Goal: Find specific page/section: Find specific page/section

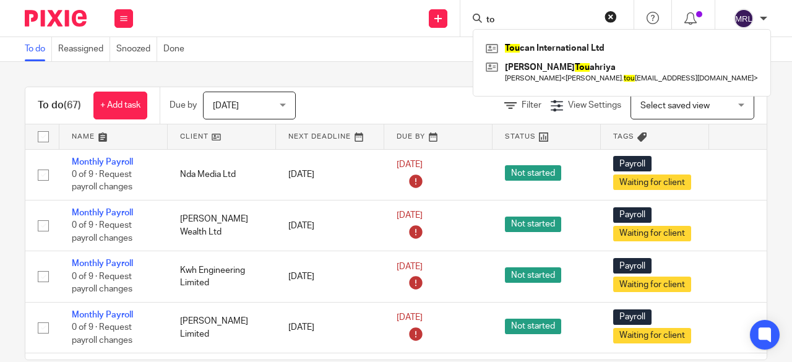
type input "t"
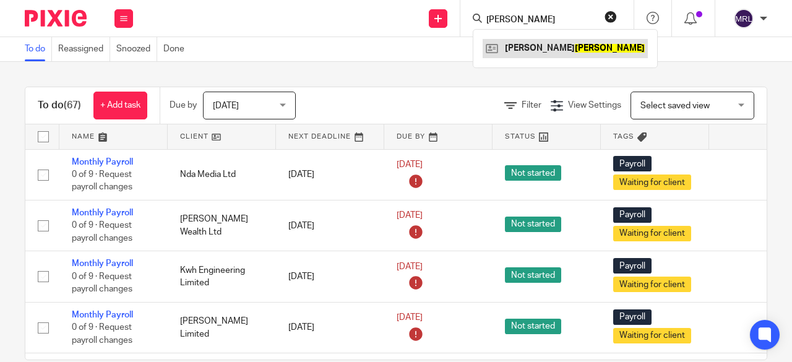
type input "dixon"
click at [516, 45] on link at bounding box center [565, 48] width 165 height 19
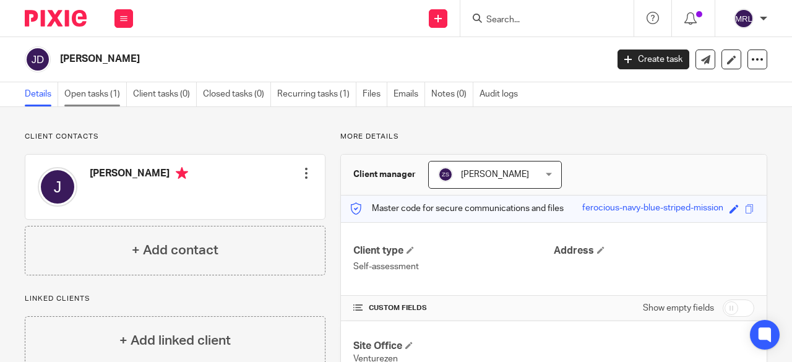
click at [98, 98] on link "Open tasks (1)" at bounding box center [95, 94] width 62 height 24
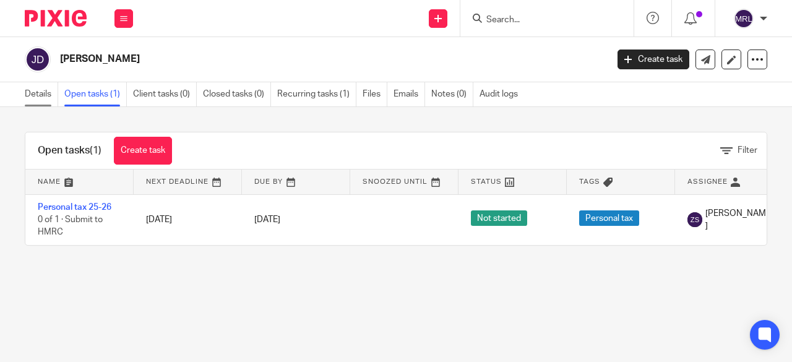
click at [40, 100] on link "Details" at bounding box center [41, 94] width 33 height 24
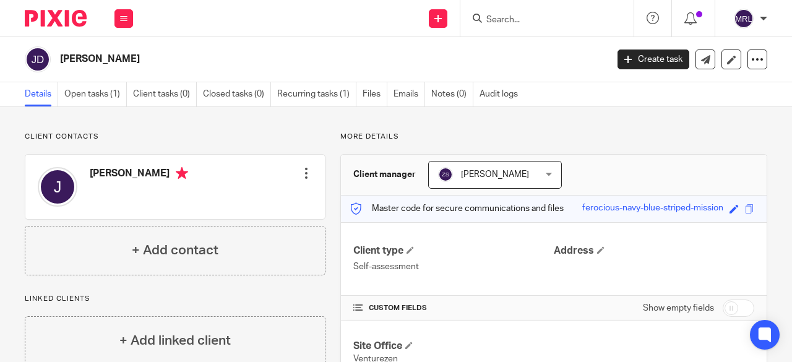
click at [570, 16] on input "Search" at bounding box center [540, 20] width 111 height 11
type input "toucan"
click at [551, 46] on link at bounding box center [559, 48] width 153 height 19
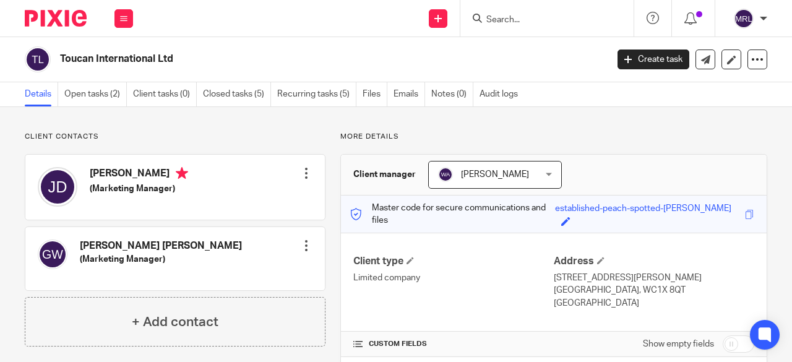
scroll to position [62, 0]
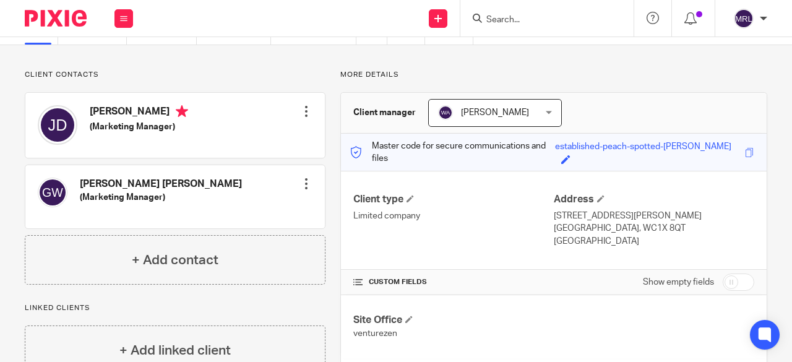
click at [304, 106] on div at bounding box center [306, 111] width 12 height 12
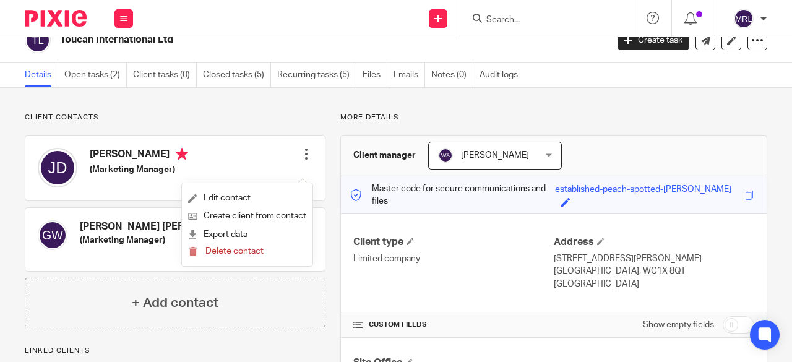
scroll to position [0, 0]
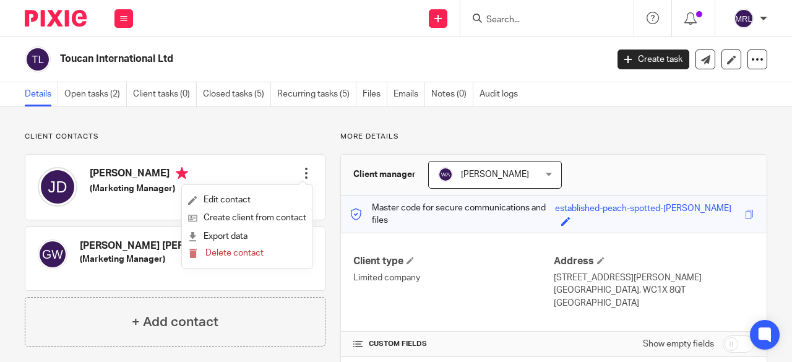
click at [537, 15] on input "Search" at bounding box center [540, 20] width 111 height 11
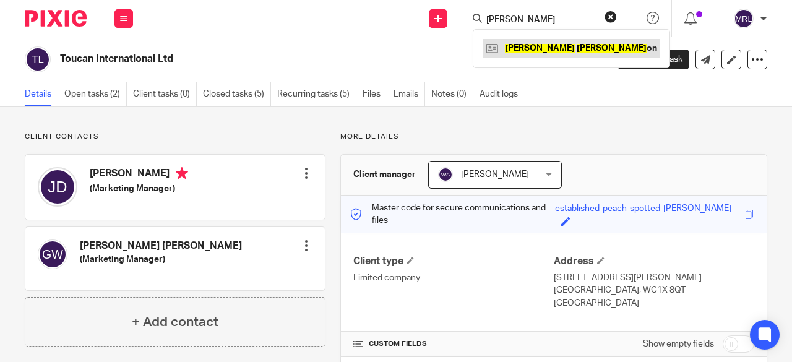
type input "james dix"
click at [548, 48] on link at bounding box center [572, 48] width 178 height 19
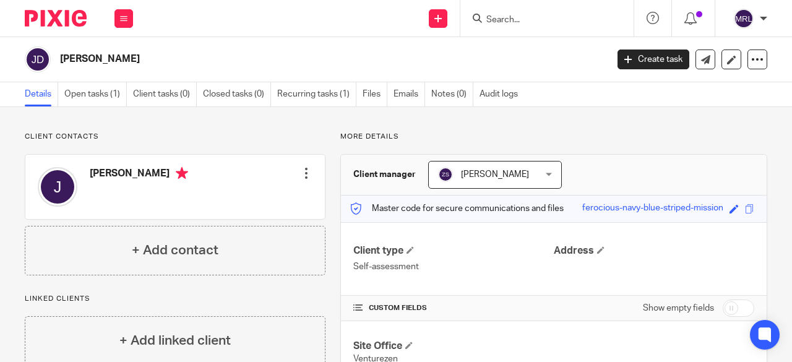
click at [305, 174] on div at bounding box center [306, 173] width 12 height 12
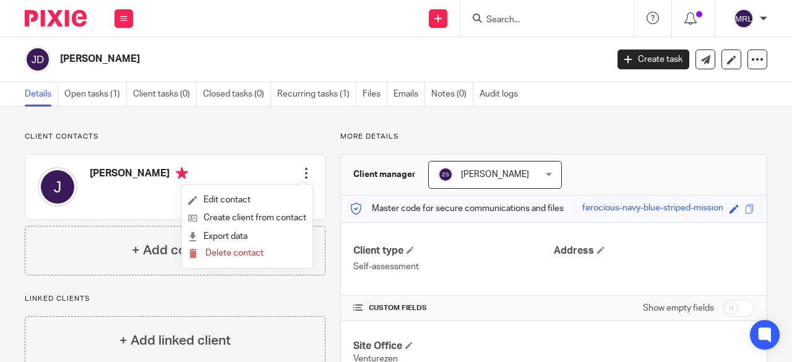
click at [225, 134] on p "Client contacts" at bounding box center [175, 137] width 301 height 10
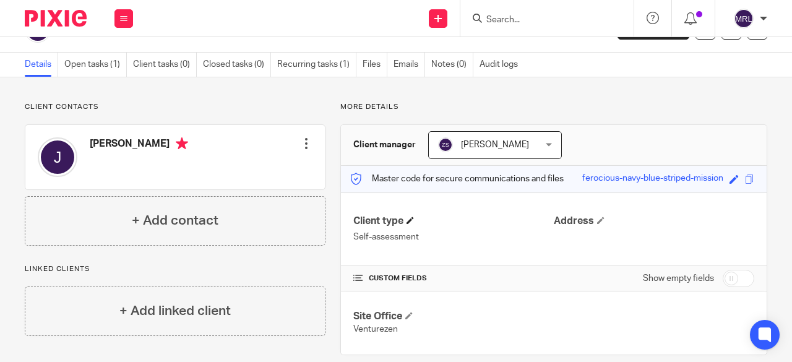
scroll to position [46, 0]
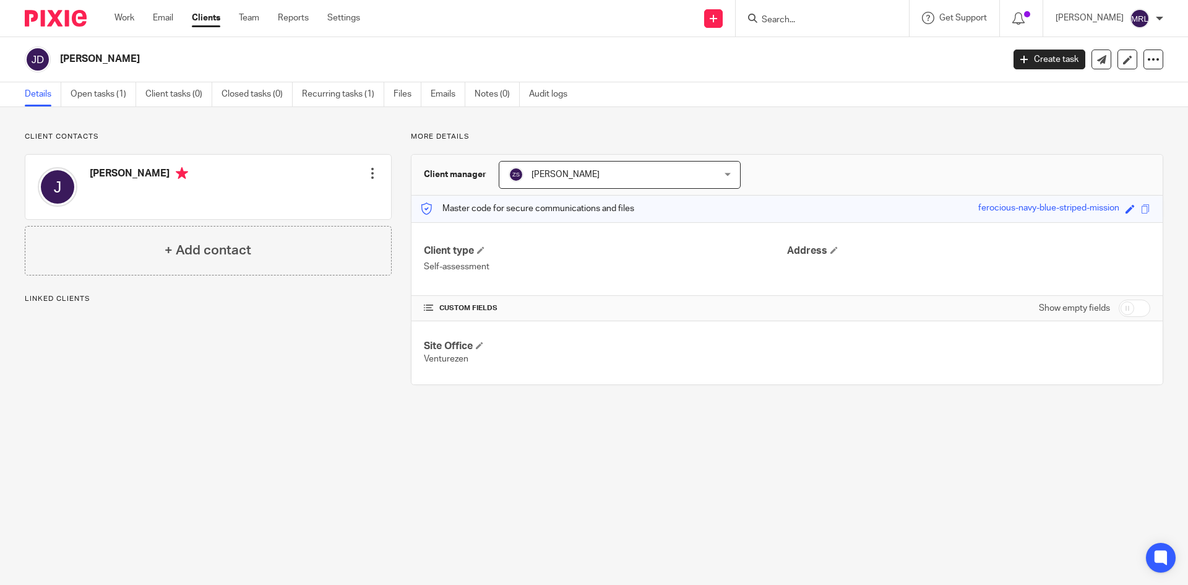
click at [805, 23] on input "Search" at bounding box center [815, 20] width 111 height 11
type input "toucan"
click at [797, 47] on link at bounding box center [834, 48] width 153 height 19
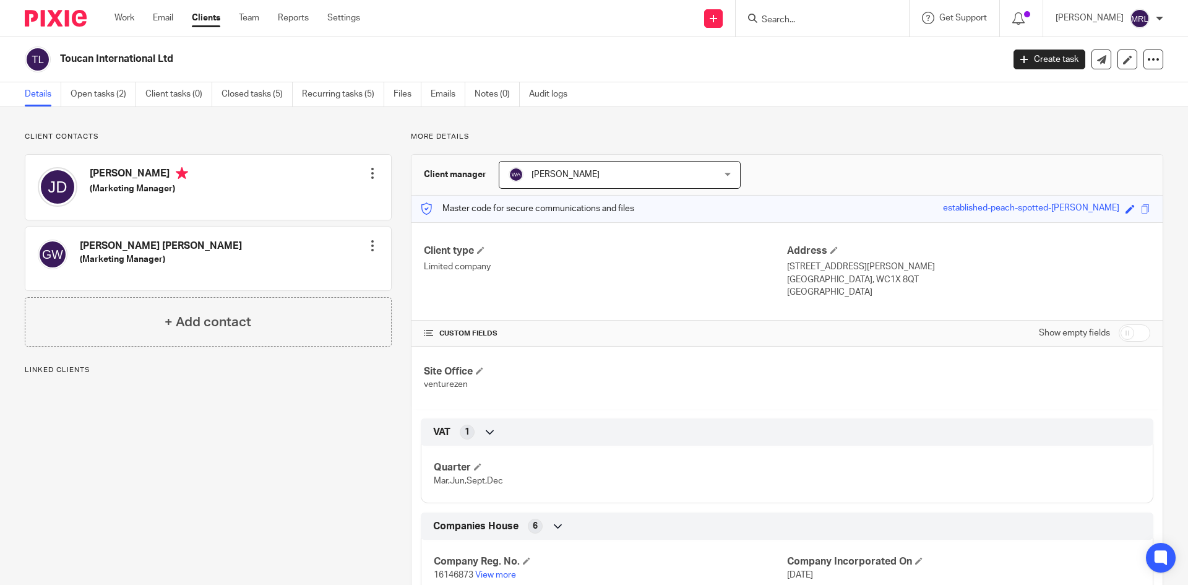
click at [372, 174] on div at bounding box center [372, 173] width 12 height 12
